Goal: Find specific page/section: Find specific page/section

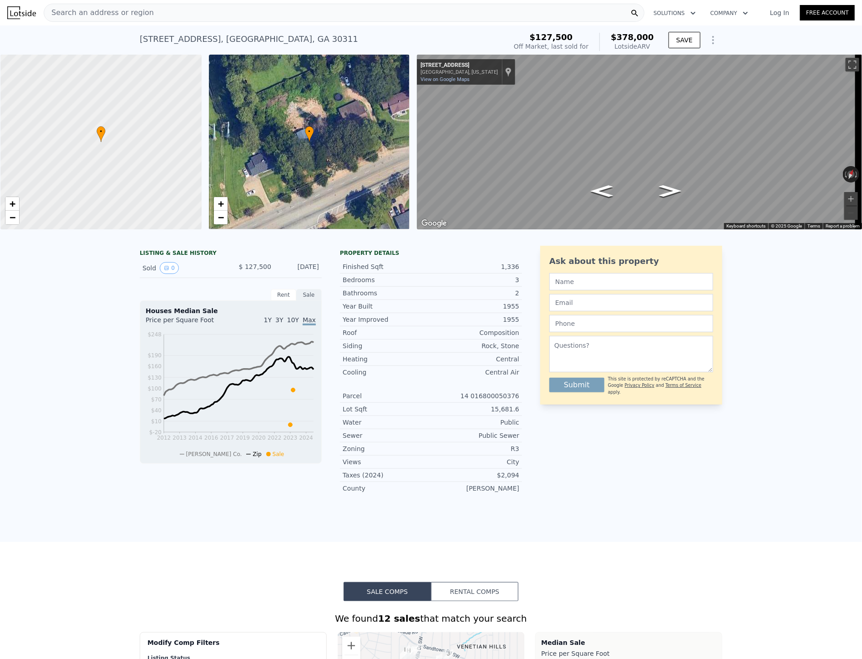
click at [132, 15] on span "Search an address or region" at bounding box center [99, 12] width 110 height 11
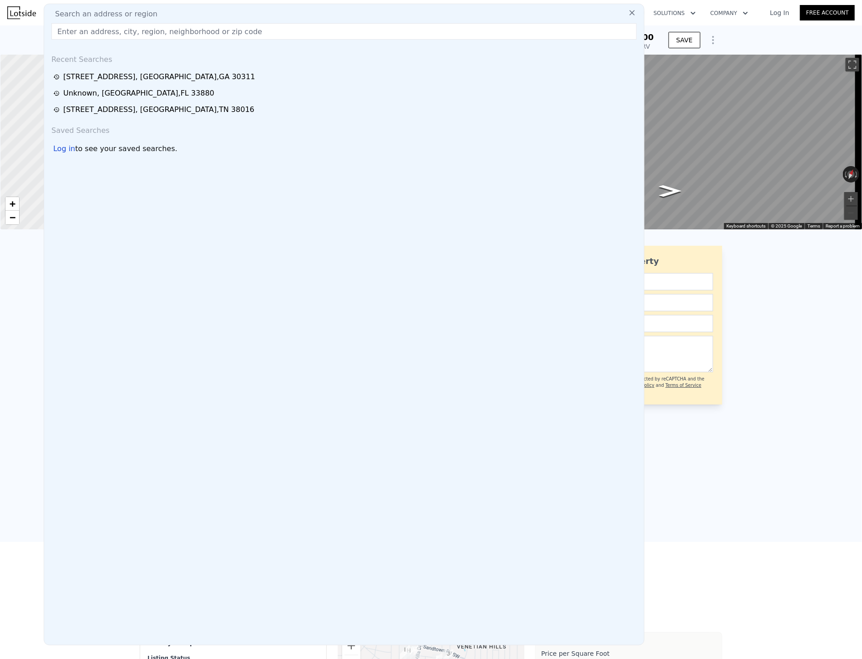
click at [121, 44] on div "Search an address or region Recent Searches [STREET_ADDRESS] Unknown , [GEOGRAP…" at bounding box center [344, 325] width 601 height 642
click at [123, 38] on input "text" at bounding box center [343, 31] width 585 height 16
paste input "[STREET_ADDRESS]"
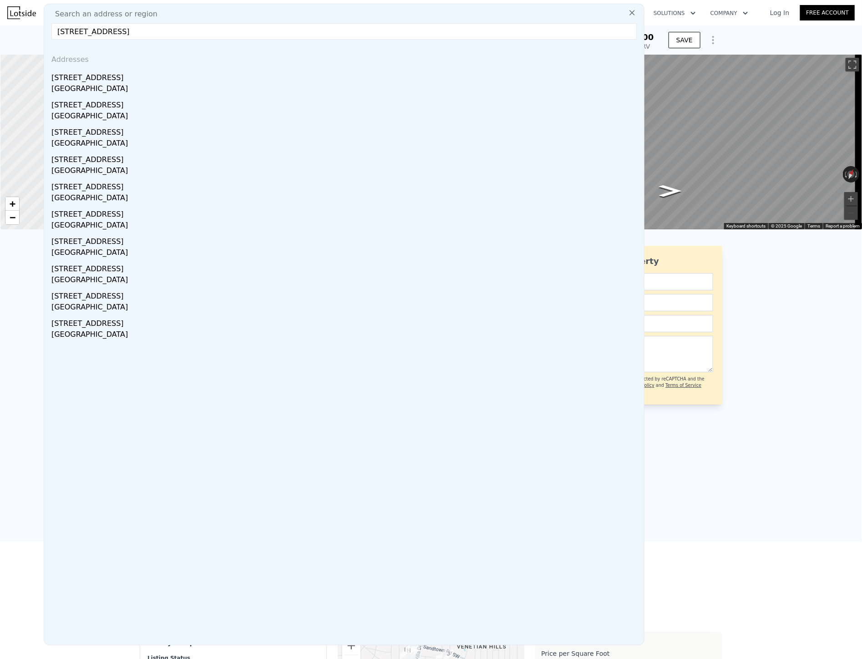
click at [352, 38] on input "[STREET_ADDRESS]" at bounding box center [343, 31] width 585 height 16
click at [351, 38] on input "[STREET_ADDRESS]" at bounding box center [343, 31] width 585 height 16
paste input "[STREET_ADDRESS]"
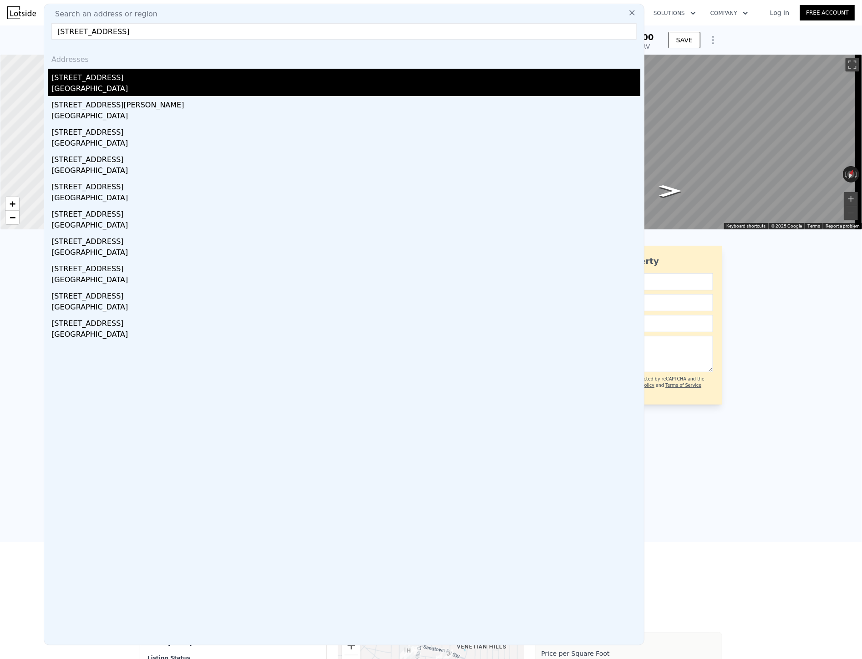
type input "[STREET_ADDRESS]"
click at [113, 75] on div "[STREET_ADDRESS]" at bounding box center [345, 76] width 589 height 15
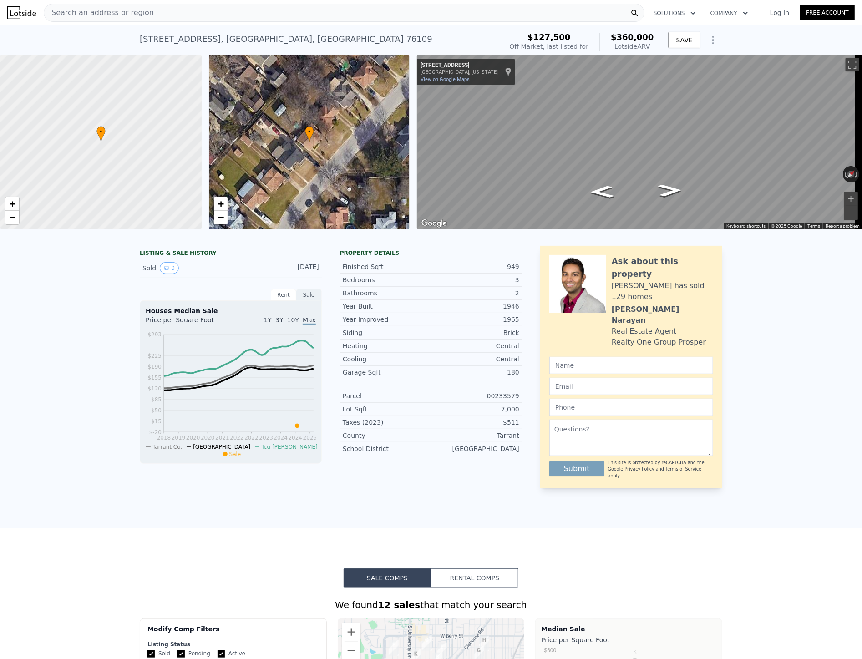
click at [112, 14] on span "Search an address or region" at bounding box center [99, 12] width 110 height 11
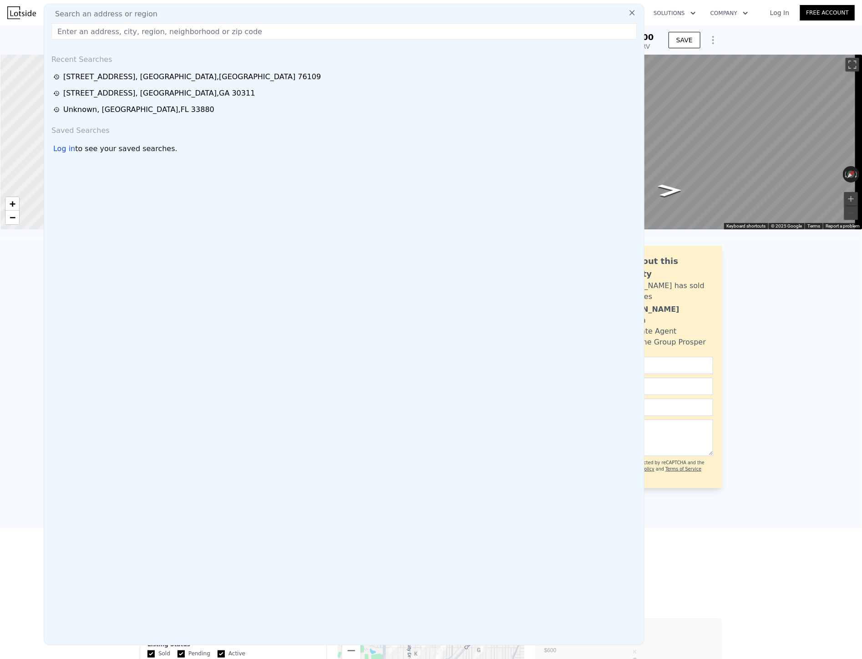
click at [101, 29] on input "text" at bounding box center [343, 31] width 585 height 16
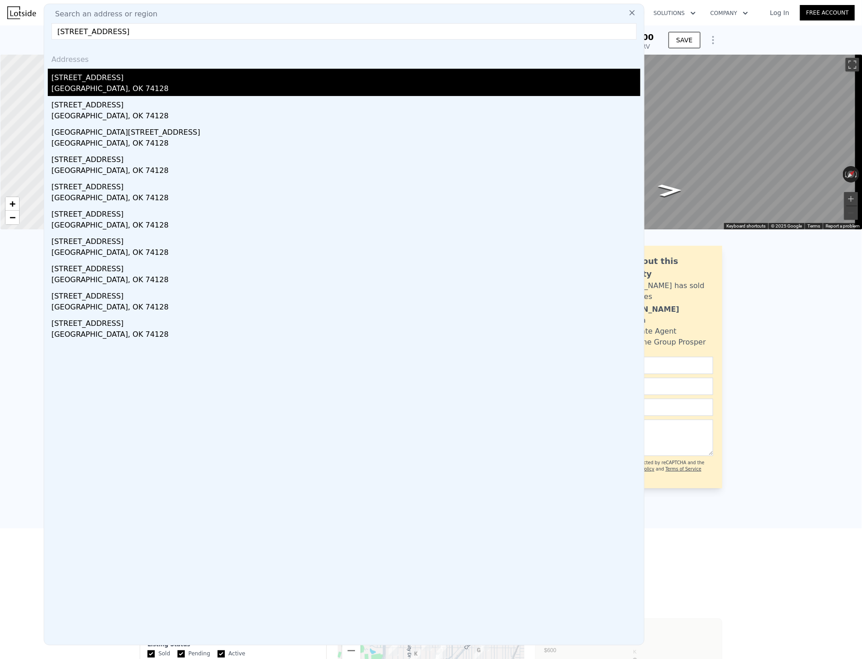
type input "[STREET_ADDRESS]"
click at [87, 71] on div "[STREET_ADDRESS]" at bounding box center [345, 76] width 589 height 15
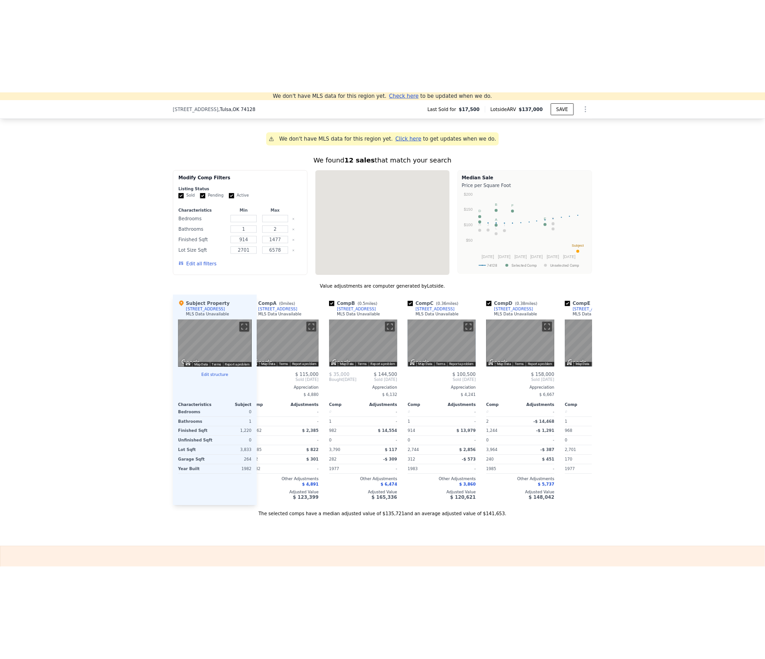
scroll to position [0, 20]
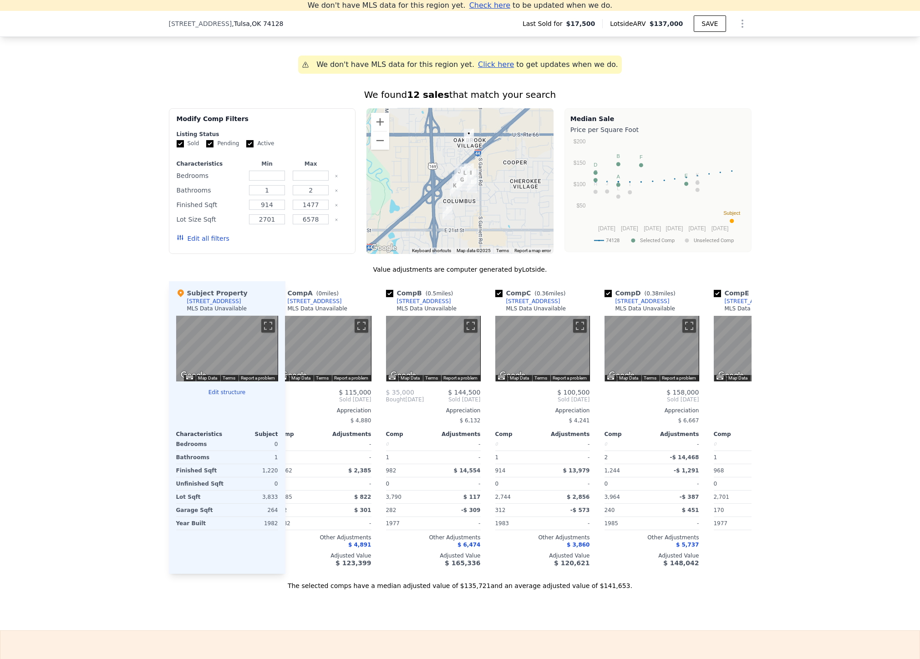
click at [41, 197] on div "We found 12 sales that match your search Filters Map Prices Modify Comp Filters…" at bounding box center [460, 333] width 920 height 513
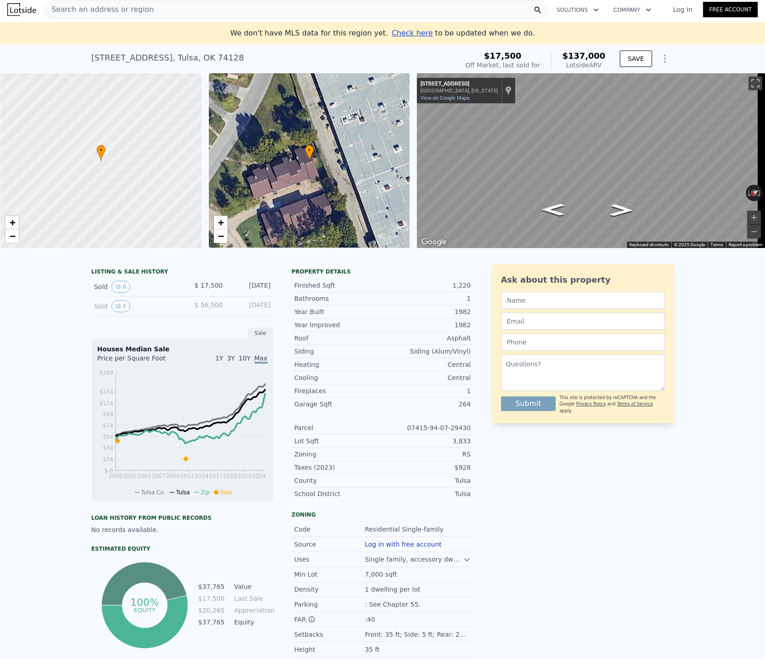
scroll to position [0, 0]
